Goal: Transaction & Acquisition: Purchase product/service

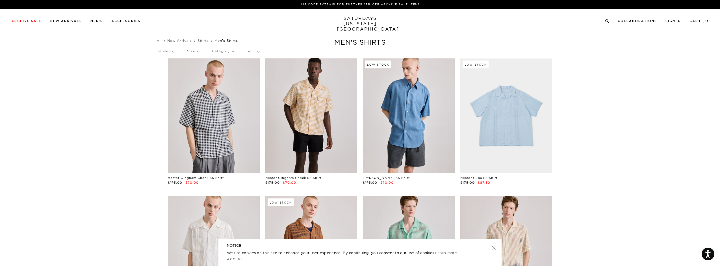
click at [197, 51] on p "Size" at bounding box center [193, 51] width 12 height 13
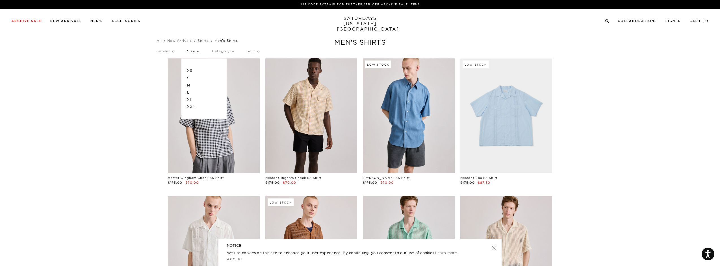
click at [201, 98] on p "XL" at bounding box center [204, 99] width 34 height 7
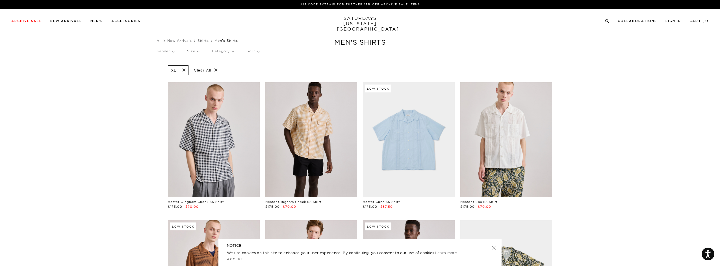
click at [226, 52] on p "Category" at bounding box center [223, 51] width 22 height 13
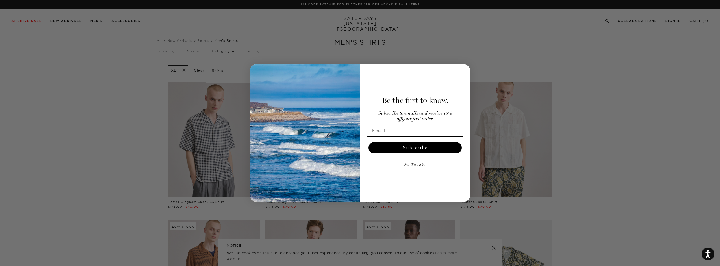
click at [461, 70] on circle "Close dialog" at bounding box center [464, 70] width 6 height 6
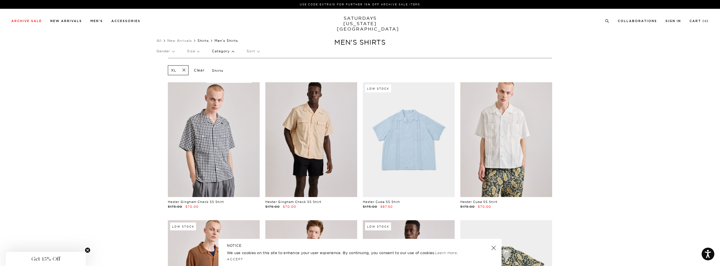
click at [205, 42] on link "Shirts" at bounding box center [202, 40] width 11 height 4
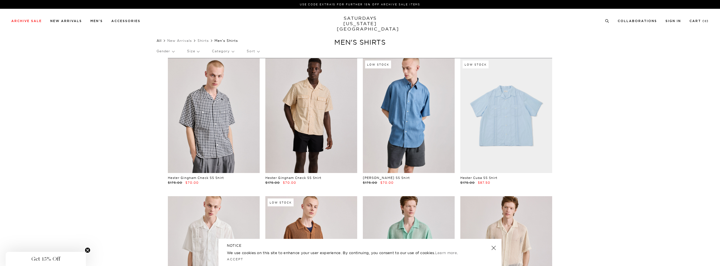
click at [161, 41] on link "All" at bounding box center [159, 40] width 5 height 4
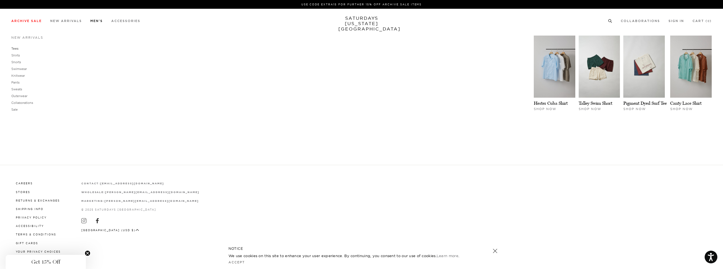
click at [16, 48] on link "Tees" at bounding box center [14, 49] width 7 height 4
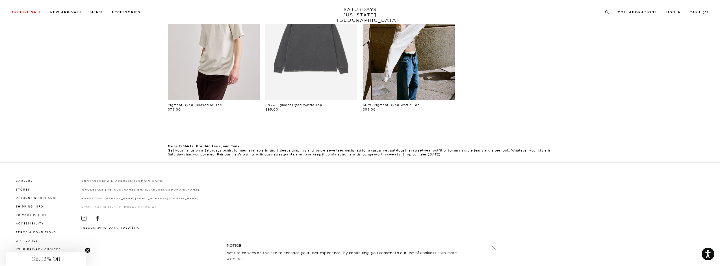
scroll to position [247, 0]
